Goal: Check status: Check status

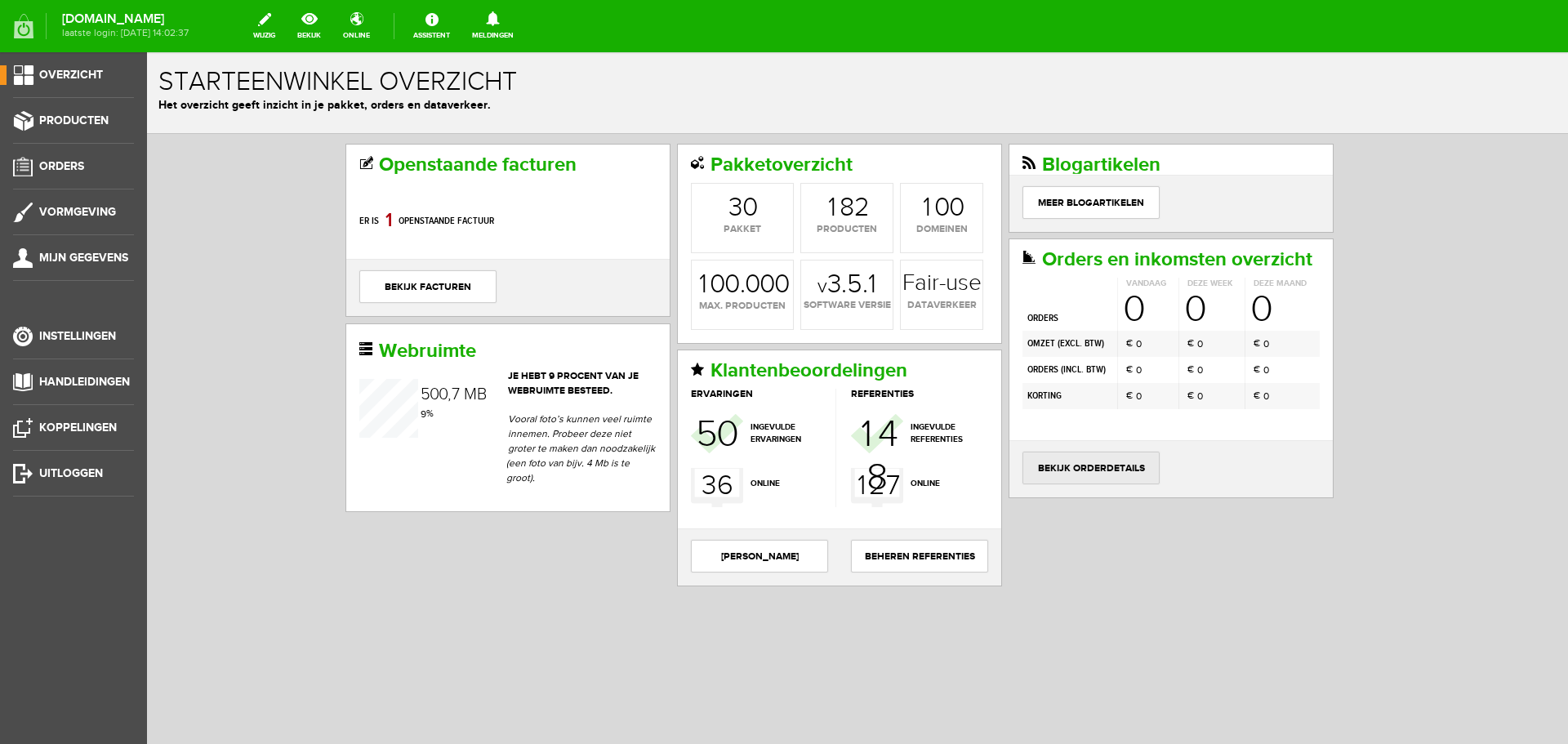
click at [1114, 465] on link "bekijk orderdetails" at bounding box center [1091, 468] width 138 height 33
click at [1112, 465] on link "bekijk orderdetails" at bounding box center [1091, 468] width 138 height 33
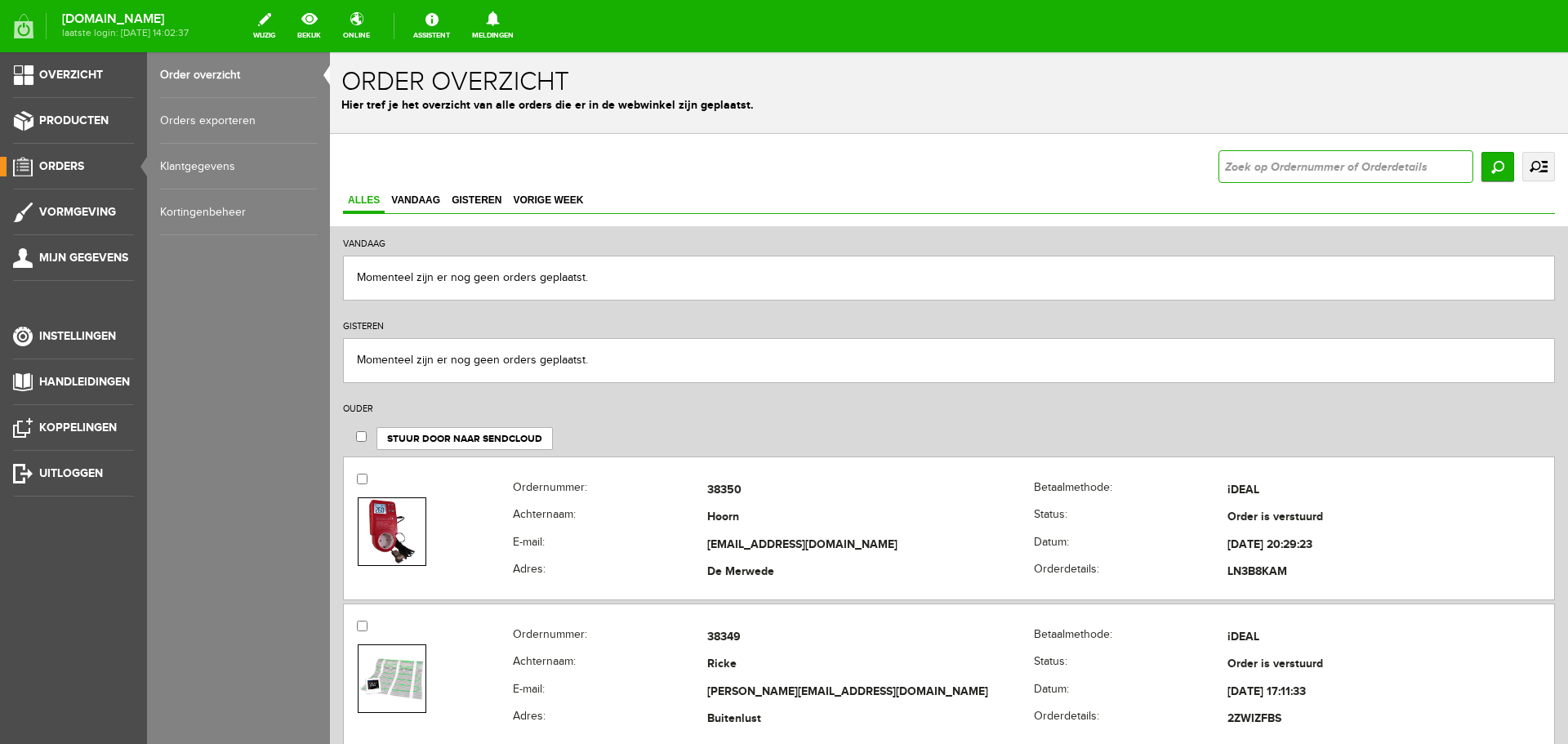
click at [1267, 166] on input "text" at bounding box center [1347, 167] width 255 height 33
paste input "38266"
type input "38266"
click at [1488, 164] on input "Zoeken" at bounding box center [1498, 166] width 33 height 29
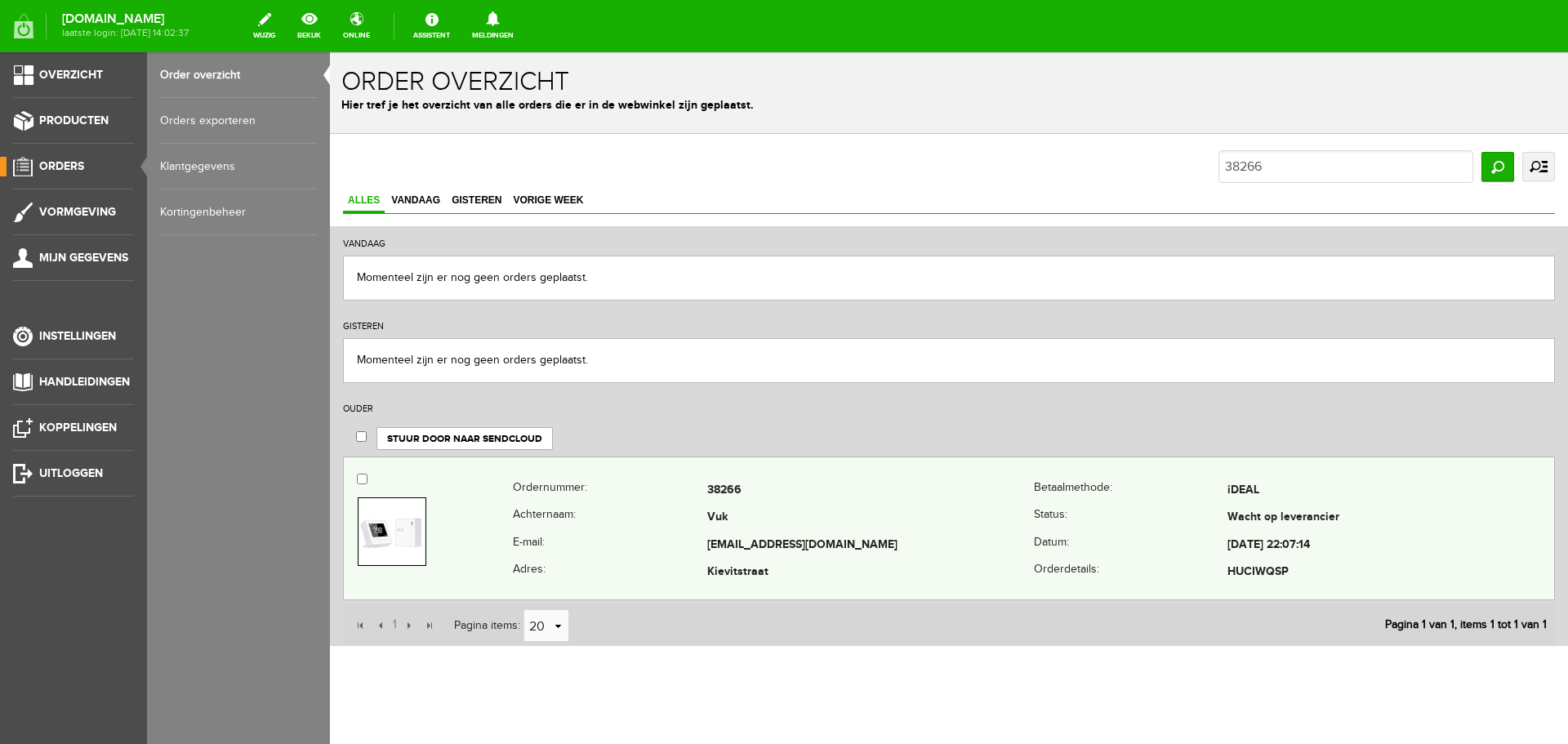
click at [670, 519] on th "Achternaam:" at bounding box center [609, 519] width 194 height 28
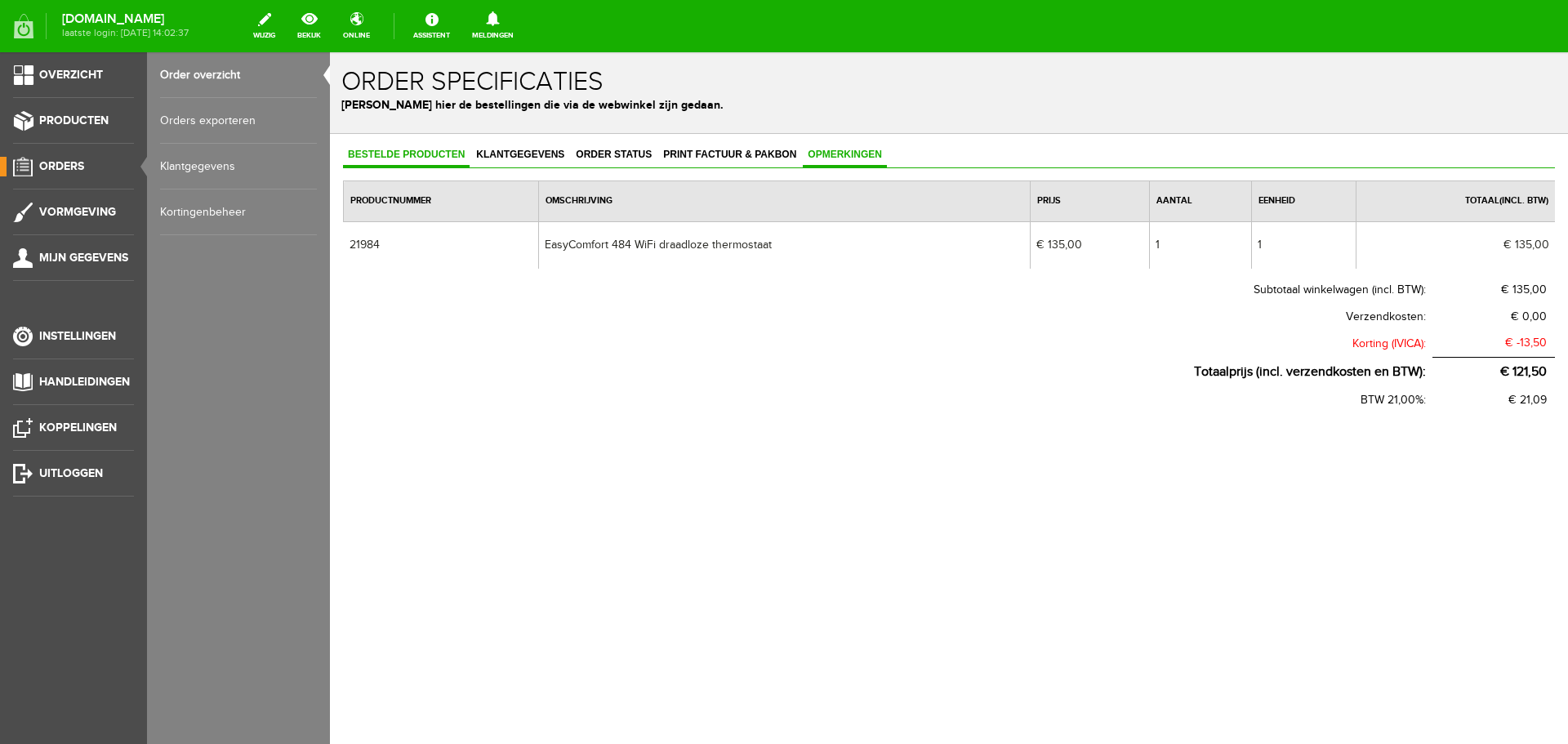
click at [828, 151] on span "Opmerkingen" at bounding box center [845, 154] width 84 height 11
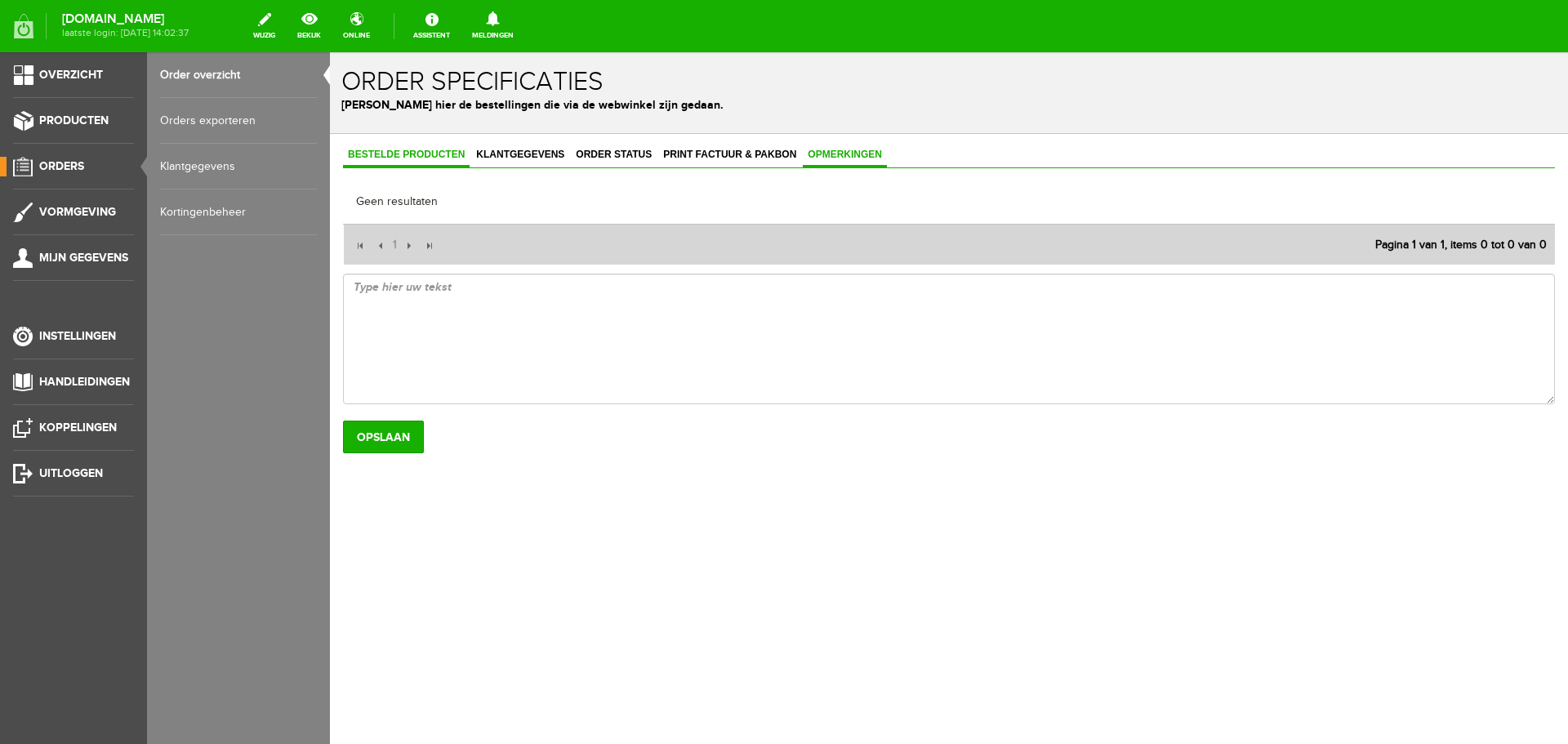
click at [405, 158] on span "Bestelde producten" at bounding box center [406, 154] width 127 height 11
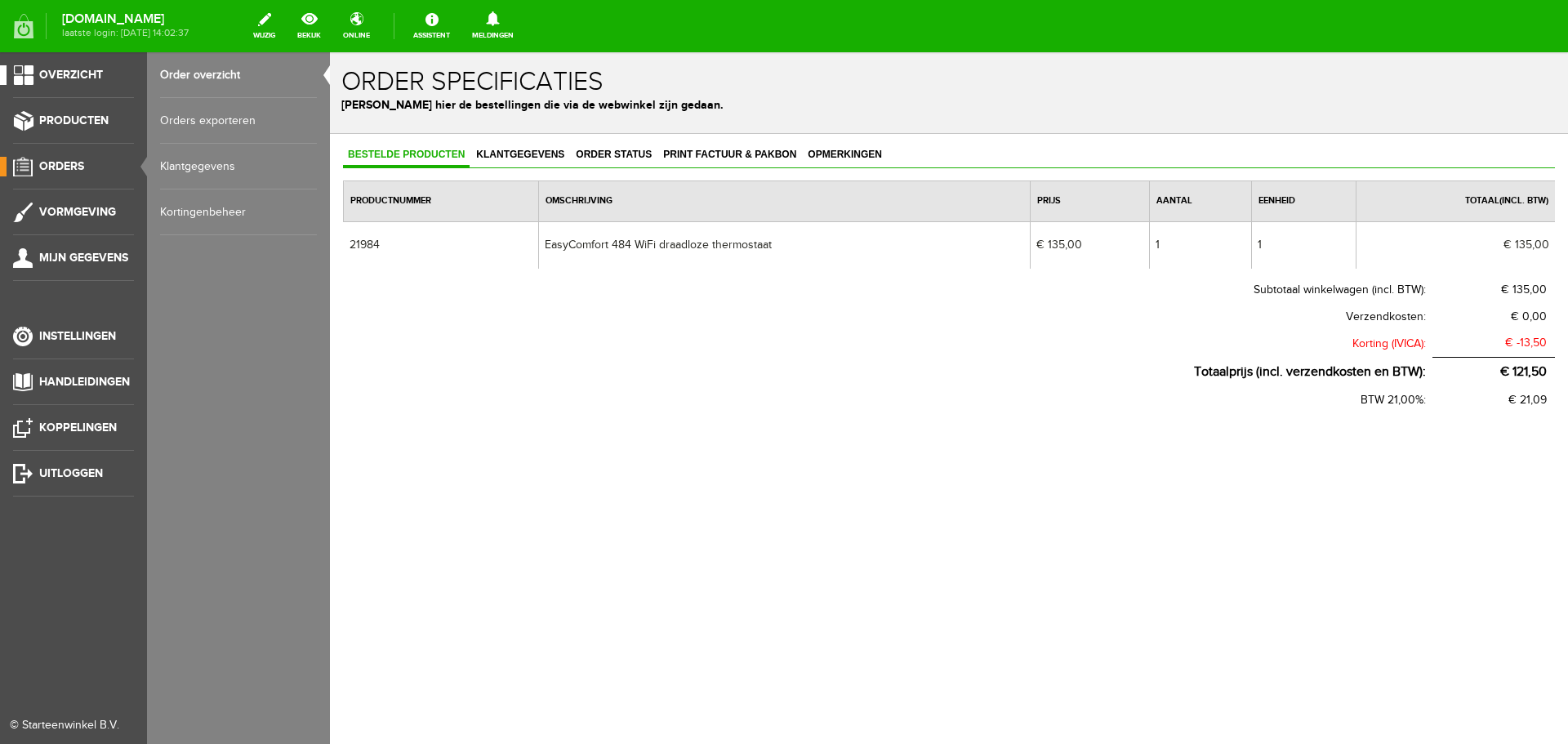
click at [42, 75] on span "Overzicht" at bounding box center [71, 75] width 64 height 14
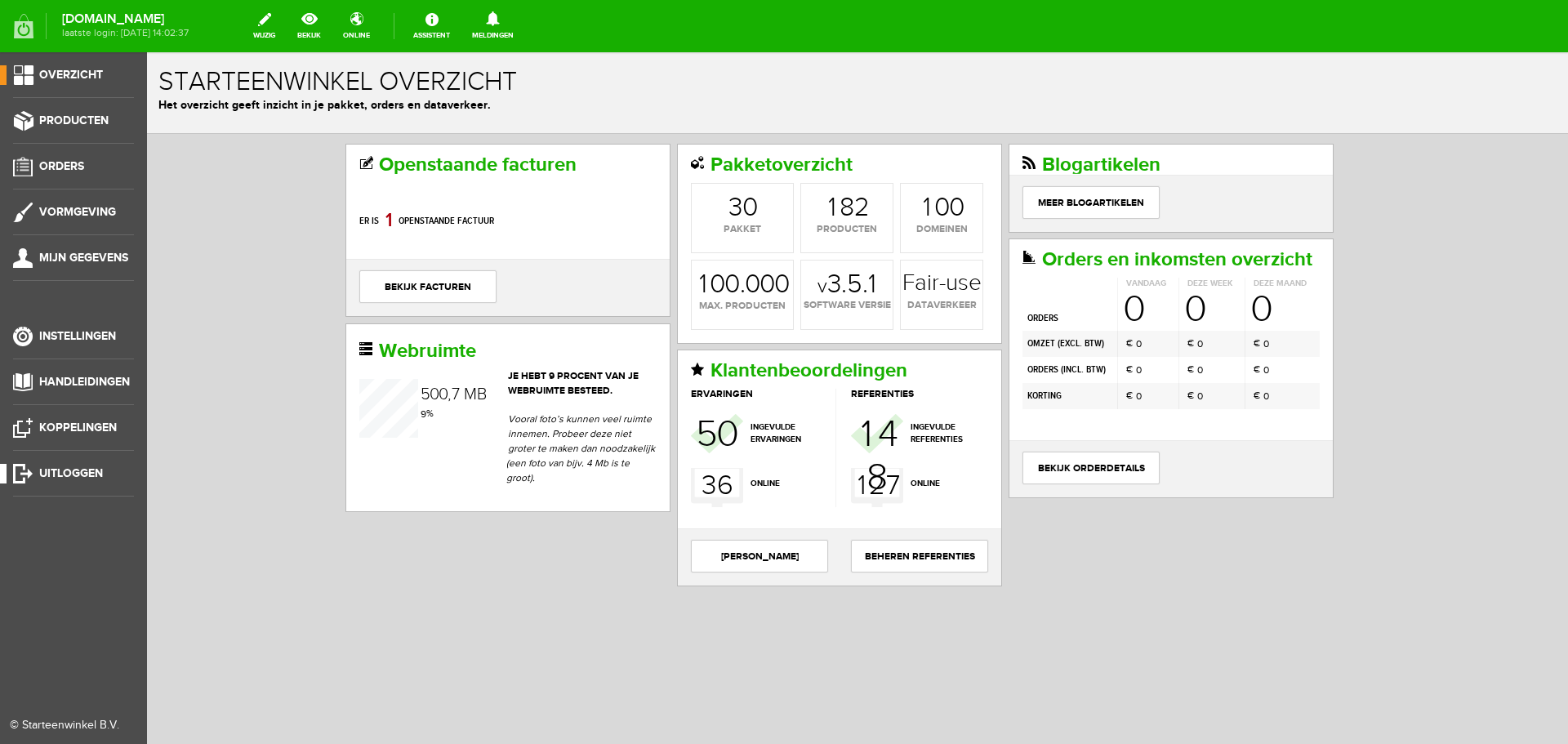
click at [49, 467] on span "Uitloggen" at bounding box center [71, 474] width 64 height 14
